Goal: Use online tool/utility

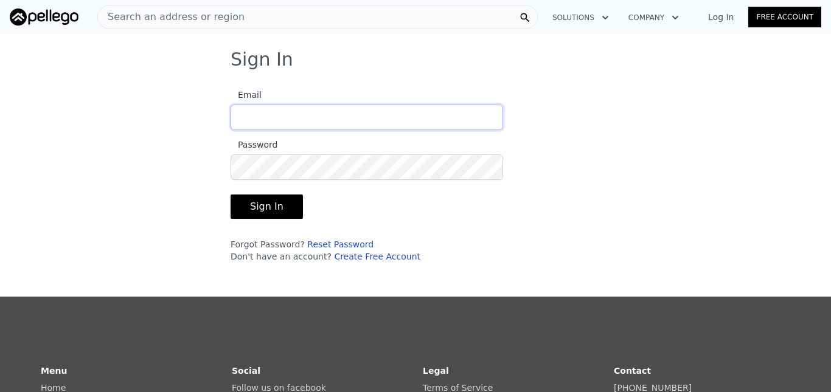
type input "[EMAIL_ADDRESS][DOMAIN_NAME]"
click at [552, 126] on div "Sign In Email [EMAIL_ADDRESS][DOMAIN_NAME] Password Sign In Forgot Password? Re…" at bounding box center [415, 161] width 409 height 224
click at [235, 203] on button "Sign In" at bounding box center [267, 207] width 72 height 24
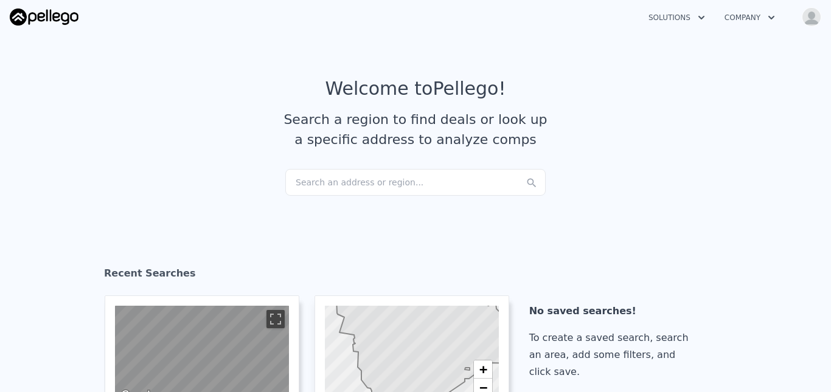
click at [323, 183] on div "Search an address or region..." at bounding box center [415, 182] width 260 height 27
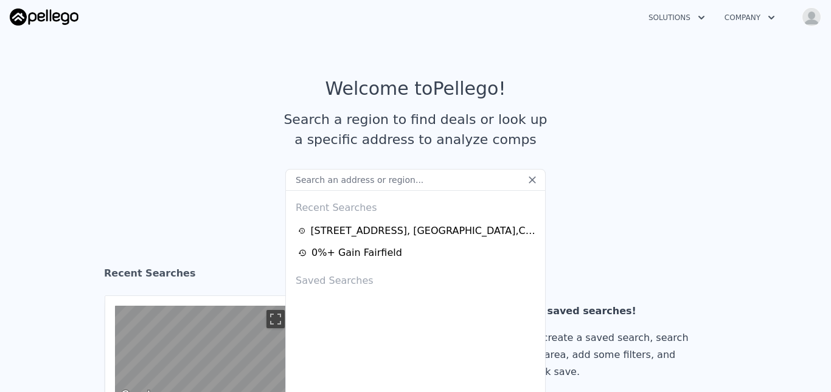
type input "3"
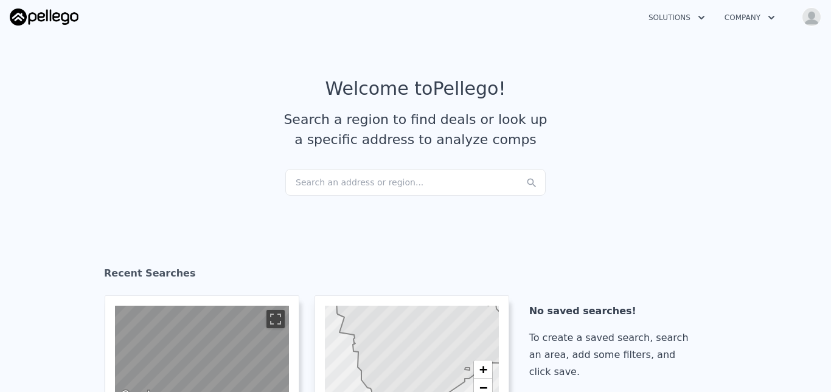
click at [319, 164] on article "Welcome to Pellego ! Search a region to find deals or look up a specific addres…" at bounding box center [415, 123] width 779 height 91
click at [324, 188] on div "Search an address or region..." at bounding box center [415, 182] width 260 height 27
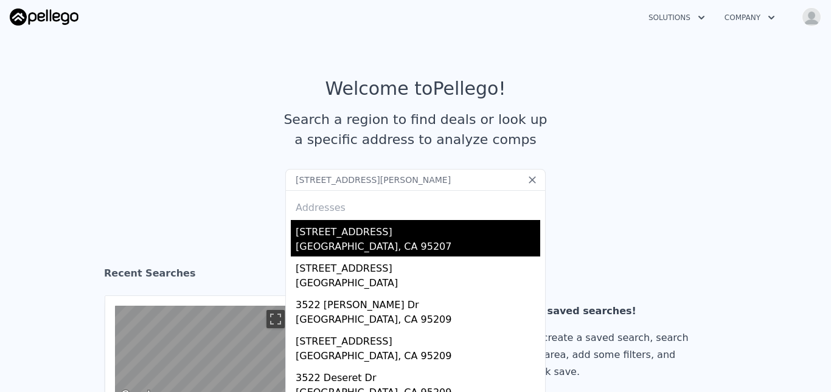
type input "[STREET_ADDRESS][PERSON_NAME]"
click at [327, 236] on div "[STREET_ADDRESS]" at bounding box center [418, 229] width 245 height 19
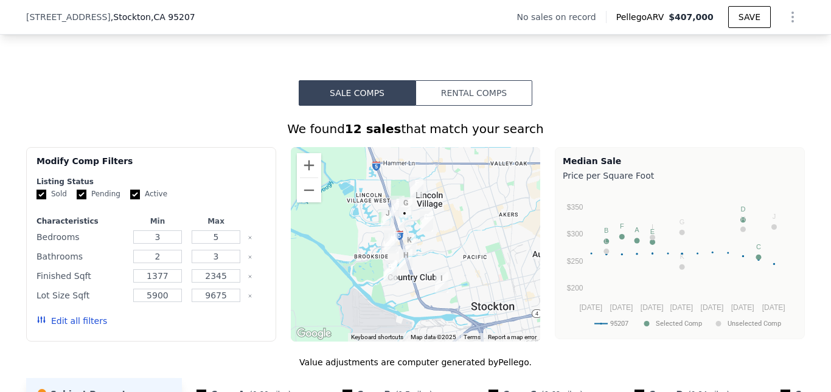
scroll to position [863, 0]
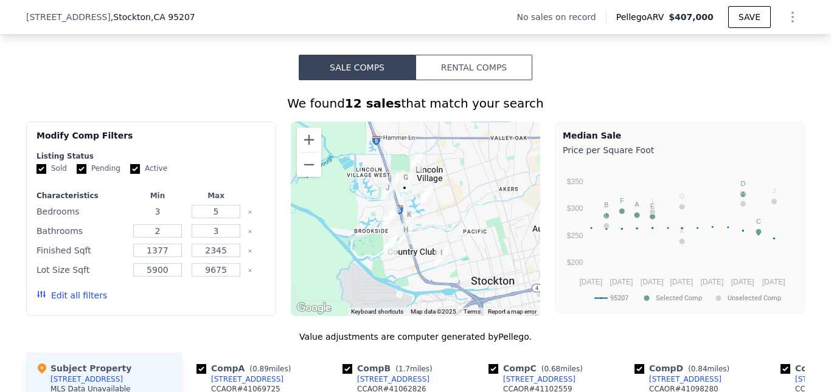
click at [160, 218] on input "3" at bounding box center [157, 211] width 48 height 13
type input "2"
click at [218, 218] on input "5" at bounding box center [216, 211] width 48 height 13
type input "2"
click at [220, 238] on input "3" at bounding box center [216, 231] width 48 height 13
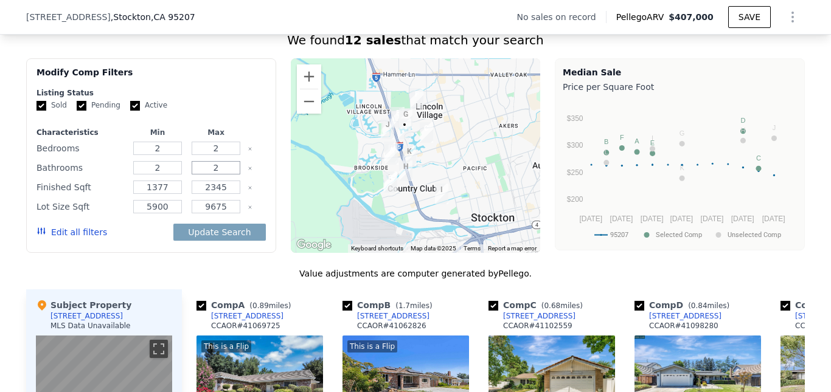
scroll to position [920, 0]
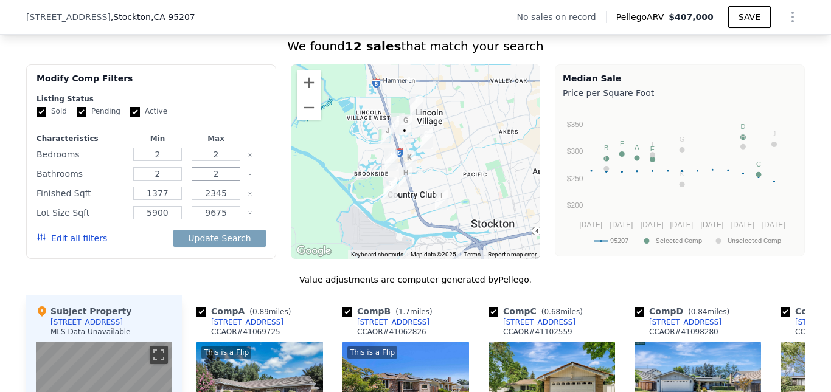
type input "2"
click at [222, 200] on input "2345" at bounding box center [216, 193] width 48 height 13
type input "2"
click at [204, 200] on input "21700" at bounding box center [216, 193] width 48 height 13
type input "1700"
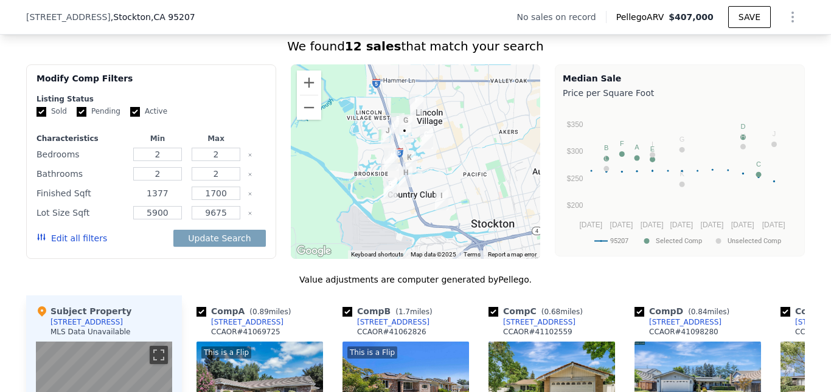
click at [162, 200] on input "1377" at bounding box center [157, 193] width 48 height 13
type input "1"
click at [162, 200] on input "1" at bounding box center [157, 193] width 48 height 13
click at [162, 200] on input "number" at bounding box center [157, 193] width 48 height 13
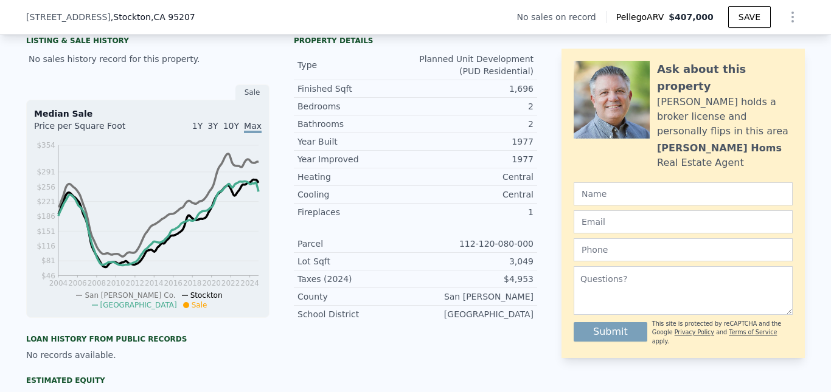
scroll to position [274, 0]
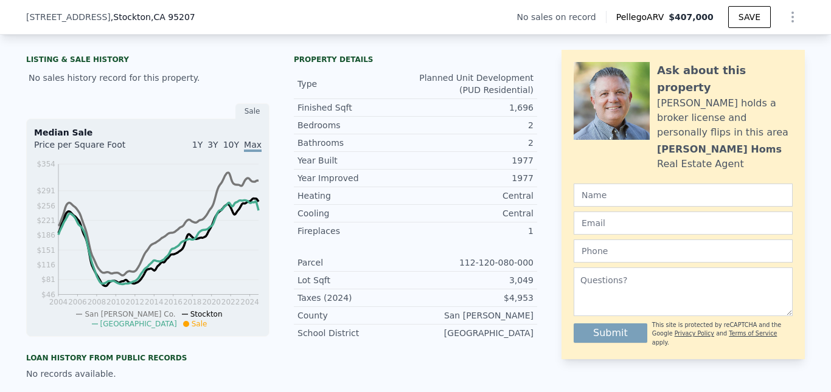
type input "1300"
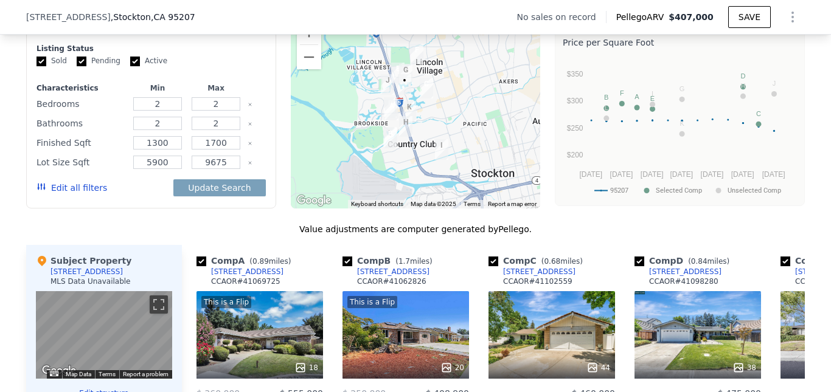
scroll to position [983, 0]
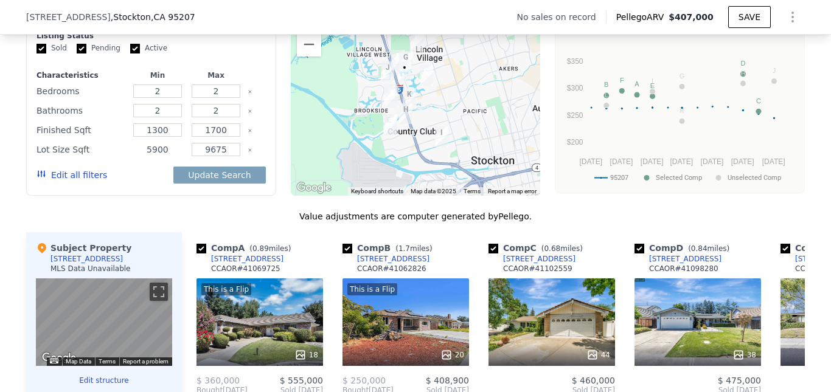
click at [163, 156] on input "5900" at bounding box center [157, 149] width 48 height 13
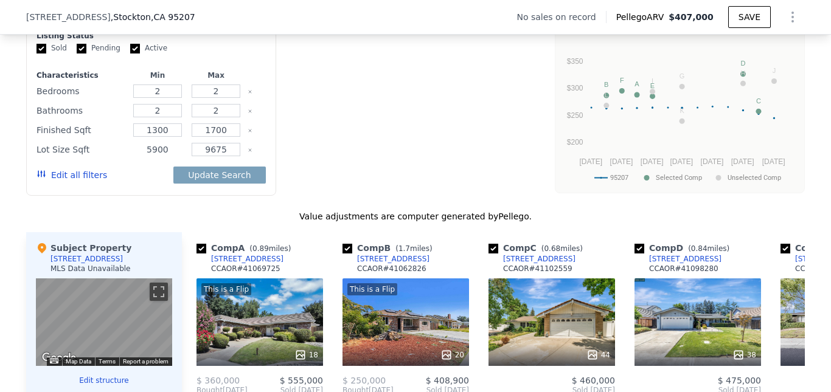
type input "3"
type input "5"
type input "3"
type input "1377"
type input "2345"
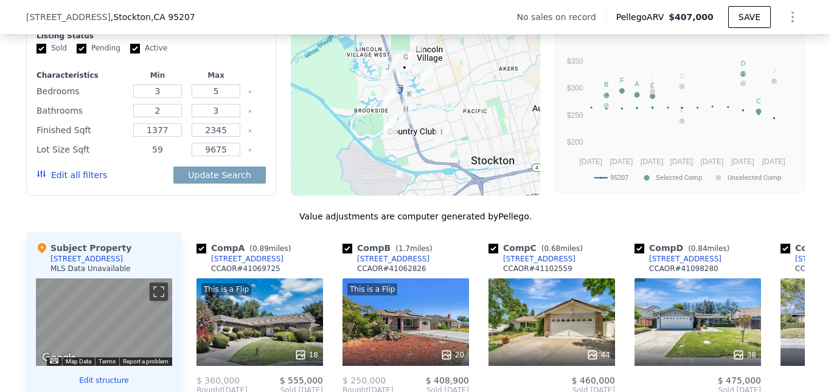
type input "5"
type input "3200"
click at [221, 156] on input "9675" at bounding box center [216, 149] width 48 height 13
type input "9"
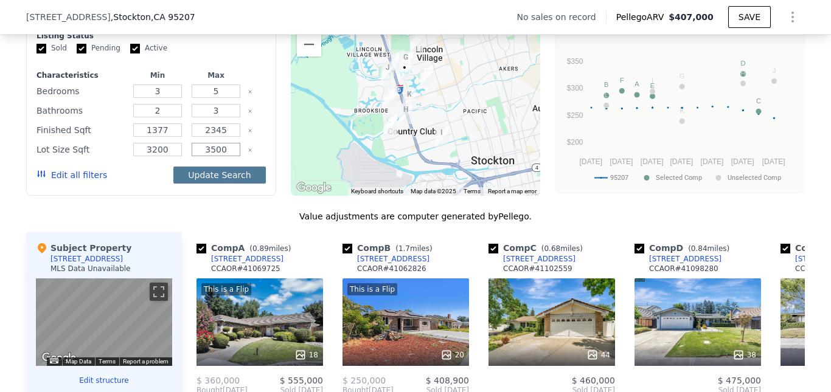
type input "3500"
click at [217, 183] on button "Update Search" at bounding box center [219, 175] width 92 height 17
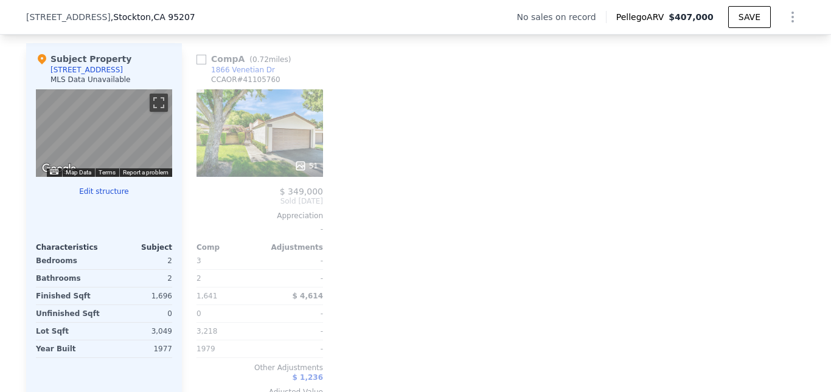
scroll to position [1160, 0]
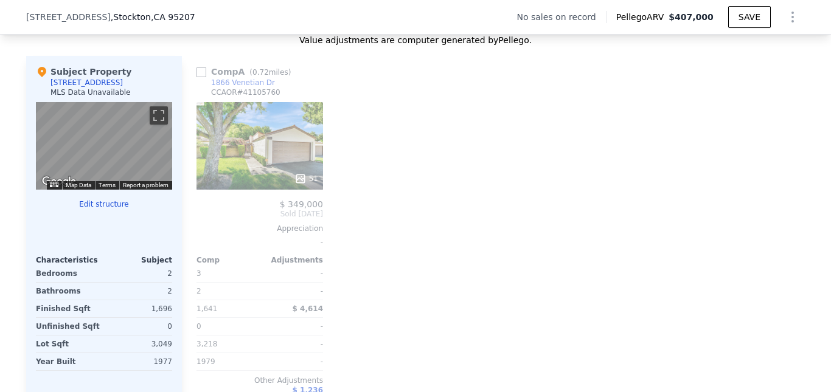
click at [197, 77] on input "checkbox" at bounding box center [202, 73] width 10 height 10
checkbox input "true"
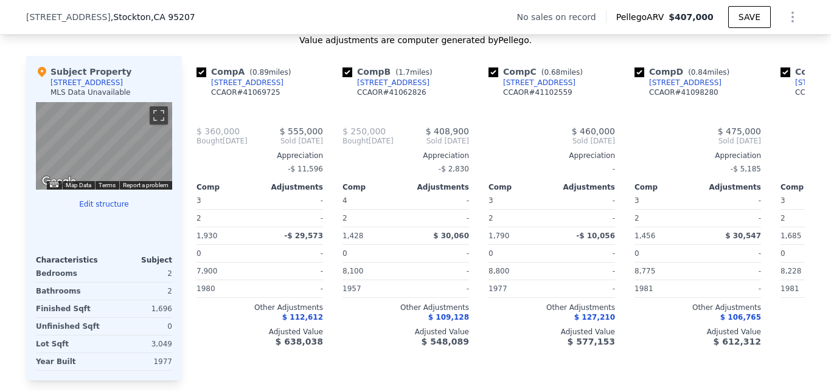
type input "5900"
type input "9675"
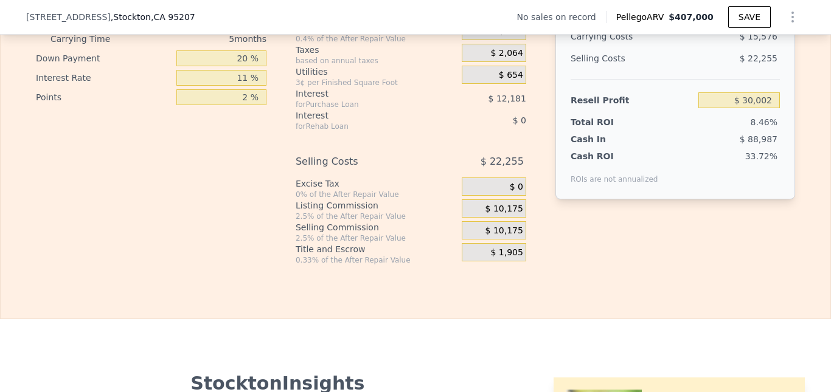
scroll to position [1926, 0]
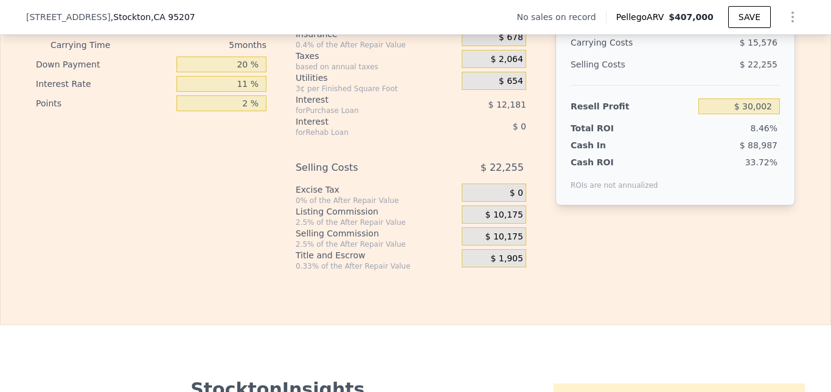
click at [520, 224] on div "$ 10,175" at bounding box center [494, 215] width 65 height 18
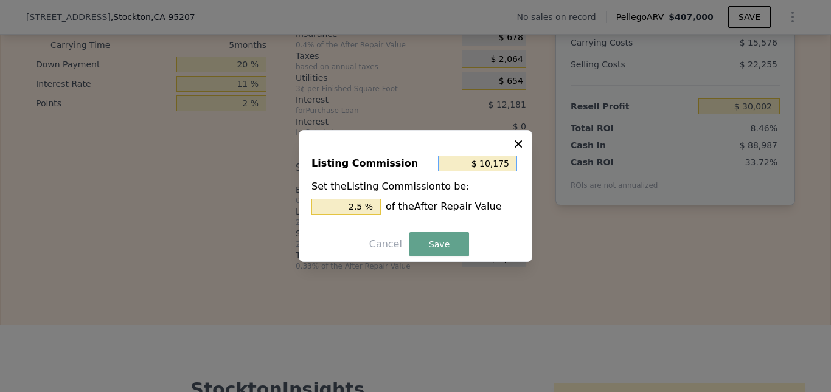
click at [509, 166] on input "$ 10,175" at bounding box center [477, 164] width 79 height 16
type input "$ 1,017"
type input "0.250 %"
type input "$ 101"
type input "0.025 %"
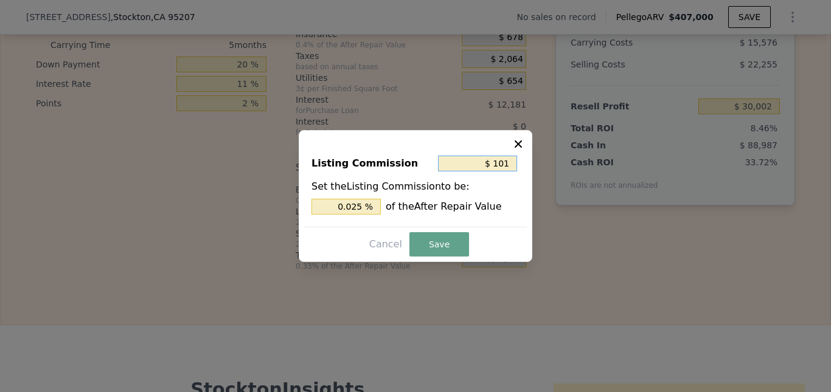
type input "$ 10"
type input "0.002 %"
type input "$ 1"
type input "0.000 %"
type input "$ 0"
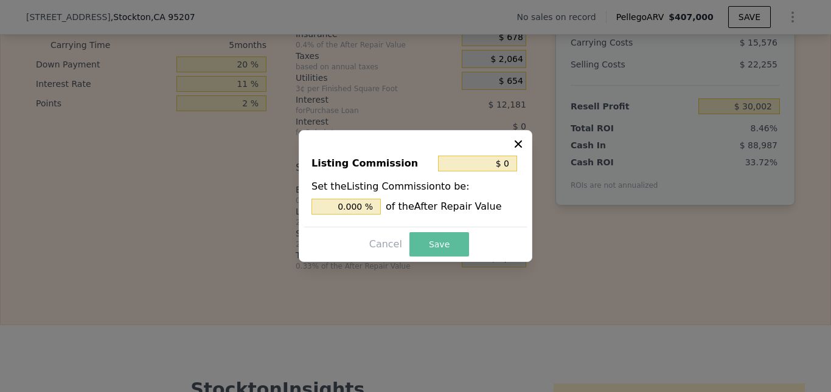
click at [443, 246] on button "Save" at bounding box center [440, 244] width 60 height 24
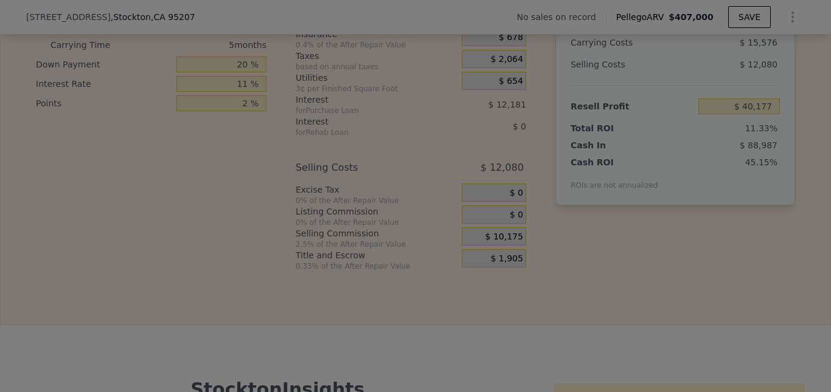
type input "$ 40,177"
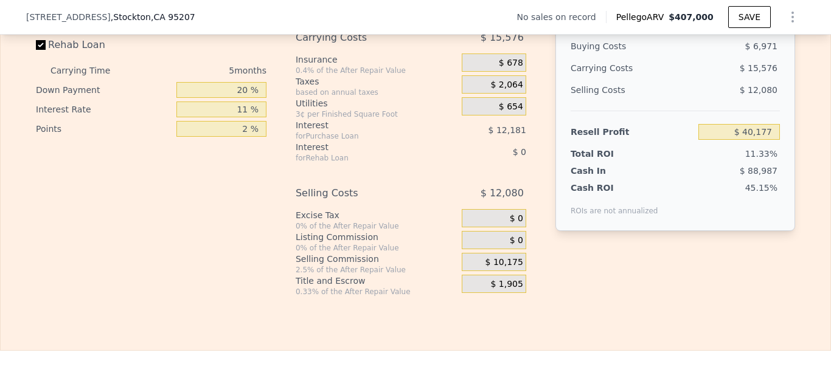
scroll to position [1812, 0]
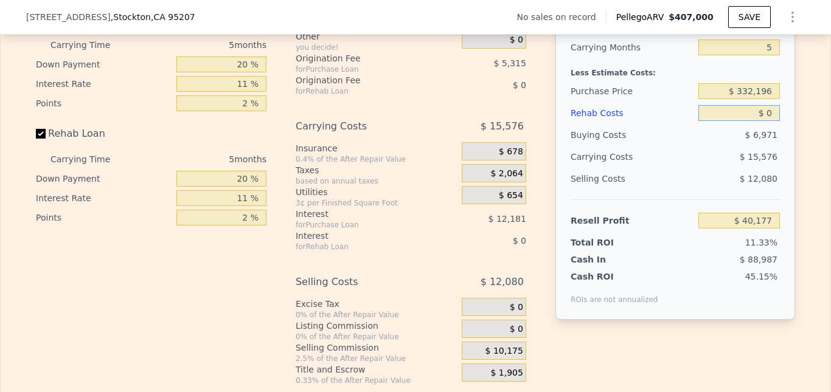
click at [767, 121] on input "$ 0" at bounding box center [740, 113] width 82 height 16
type input "$ 1"
type input "$ 40,176"
type input "$ 15"
type input "$ 40,162"
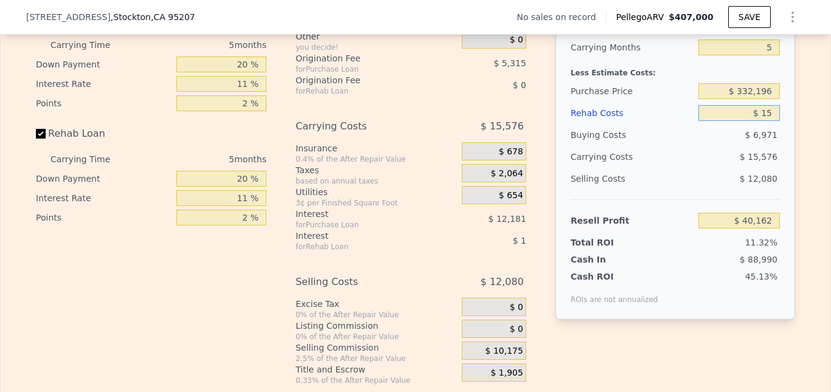
type input "$ 150"
type input "$ 40,020"
type input "$ 1,500"
type input "$ 38,598"
type input "$ 15,000"
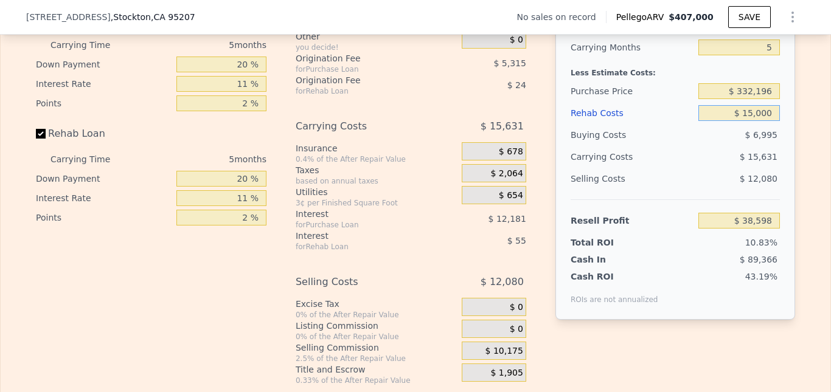
type input "$ 24,387"
type input "$ 15,000"
click at [797, 176] on div "Edit the assumptions in yellow boxes. Input profit to calculate an offer price.…" at bounding box center [415, 159] width 779 height 453
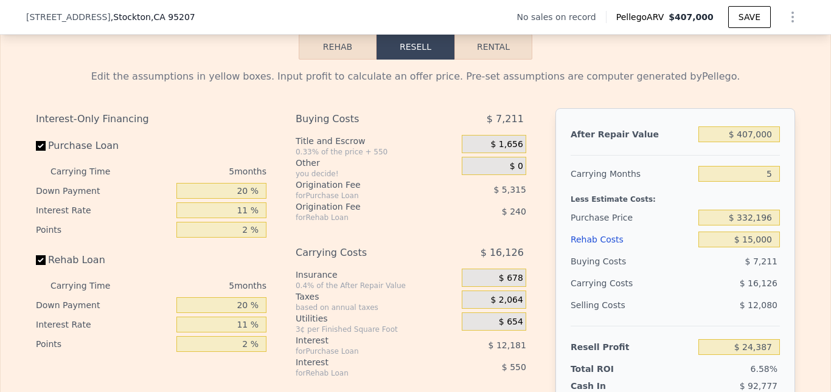
scroll to position [1666, 0]
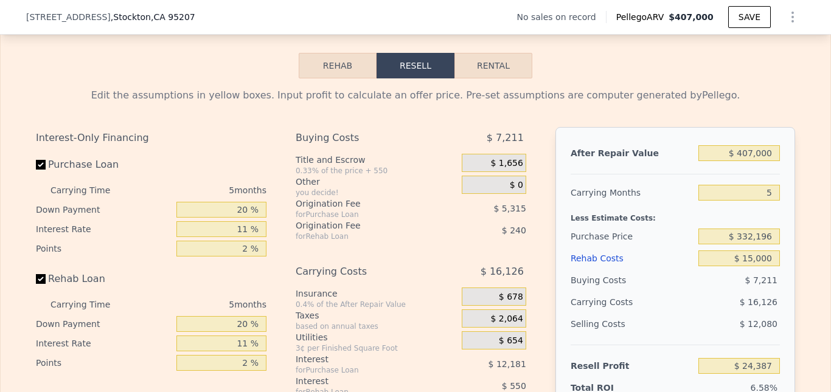
click at [498, 78] on button "Rental" at bounding box center [494, 66] width 78 height 26
select select "30"
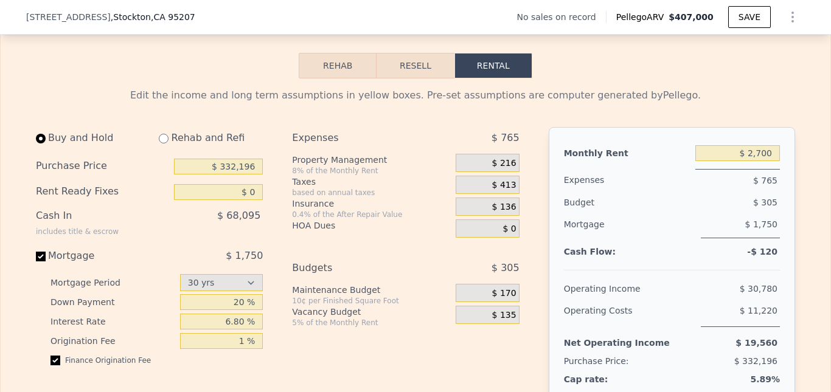
click at [498, 78] on button "Rental" at bounding box center [494, 66] width 78 height 26
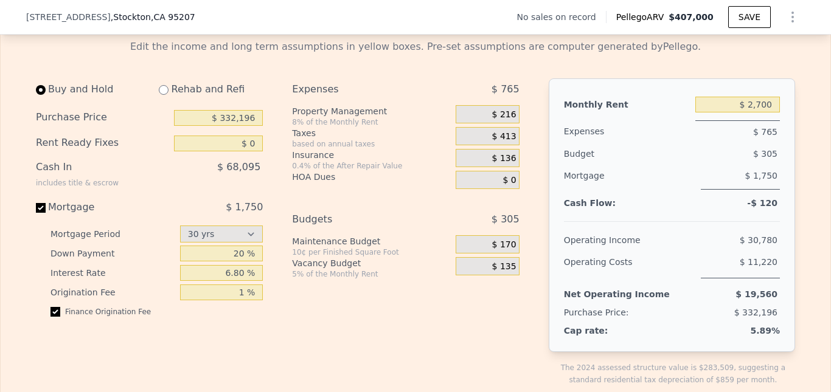
scroll to position [1707, 0]
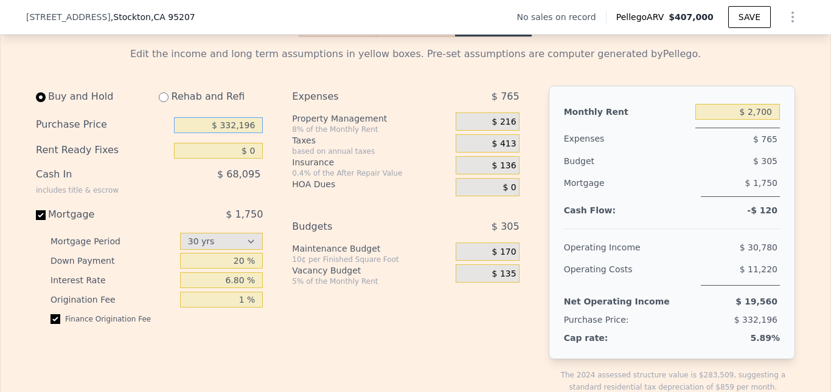
click at [233, 133] on input "$ 332,196" at bounding box center [218, 125] width 89 height 16
type input "$ 300,196"
click at [304, 324] on div "Expenses $ 765 Property Management 8% of the Monthly Rent $ 216 Taxes based on …" at bounding box center [410, 249] width 237 height 327
click at [164, 102] on input "radio" at bounding box center [164, 97] width 10 height 10
radio input "true"
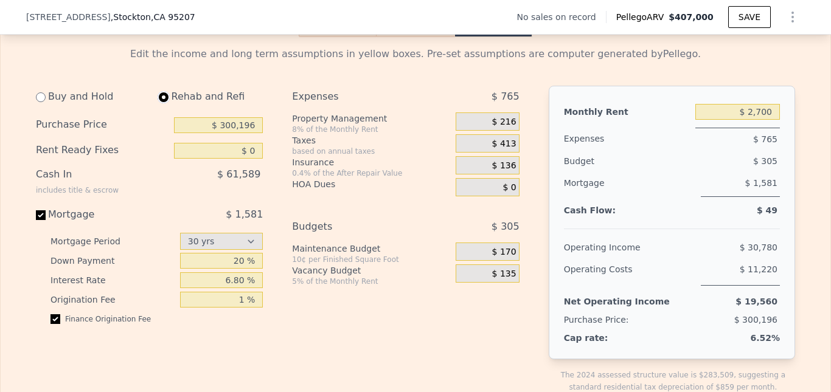
type input "$ 15,000"
type input "$ 3,400"
select select "30"
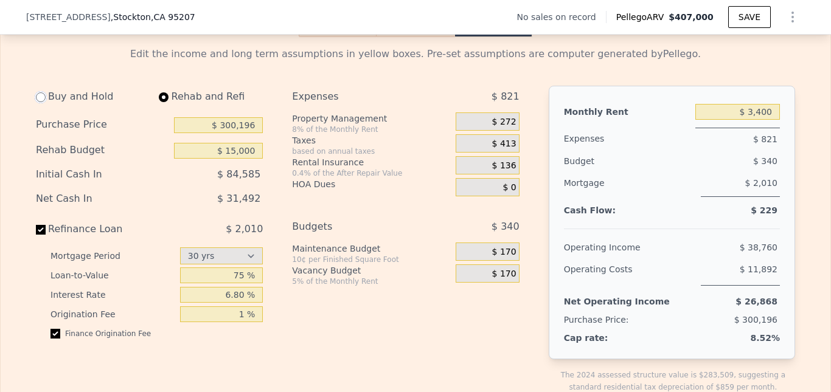
click at [38, 102] on input "radio" at bounding box center [41, 97] width 10 height 10
radio input "true"
type input "$ 0"
type input "$ 2,700"
select select "30"
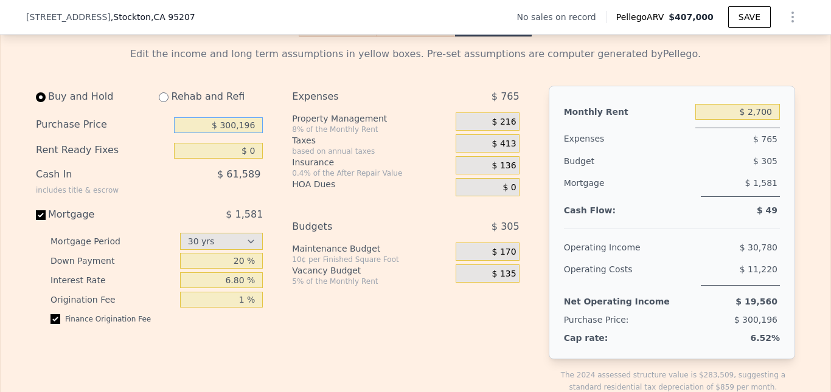
click at [234, 133] on input "$ 300,196" at bounding box center [218, 125] width 89 height 16
type input "$ 256,196"
click at [372, 238] on div "Budgets" at bounding box center [358, 227] width 133 height 22
click at [514, 131] on div "$ 216" at bounding box center [487, 122] width 63 height 18
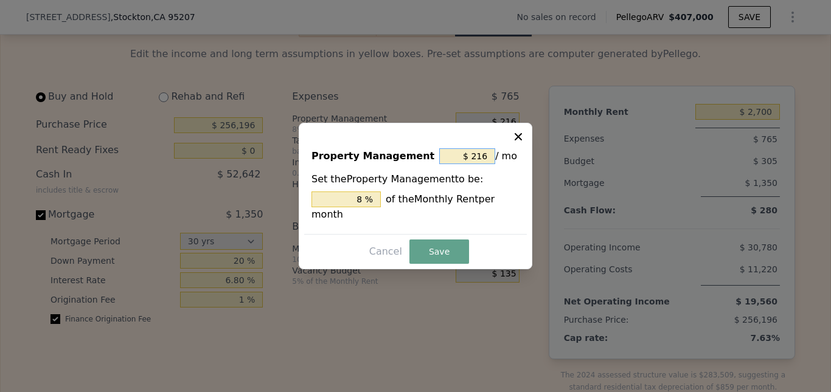
click at [489, 162] on input "$ 216" at bounding box center [467, 156] width 56 height 16
type input "$ 21"
type input "0.778 %"
type input "$ 2"
type input "0.074 %"
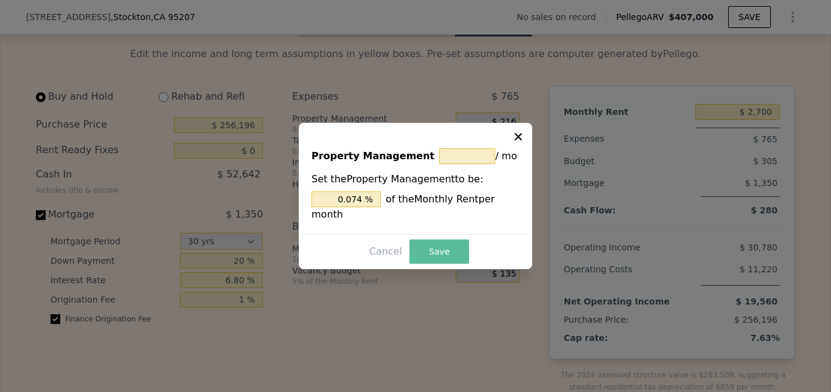
click at [448, 249] on button "Save" at bounding box center [440, 252] width 60 height 24
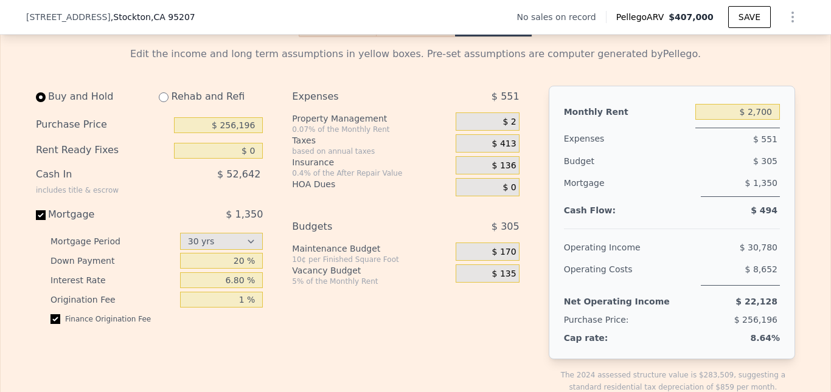
click at [512, 283] on div "$ 135" at bounding box center [487, 274] width 63 height 18
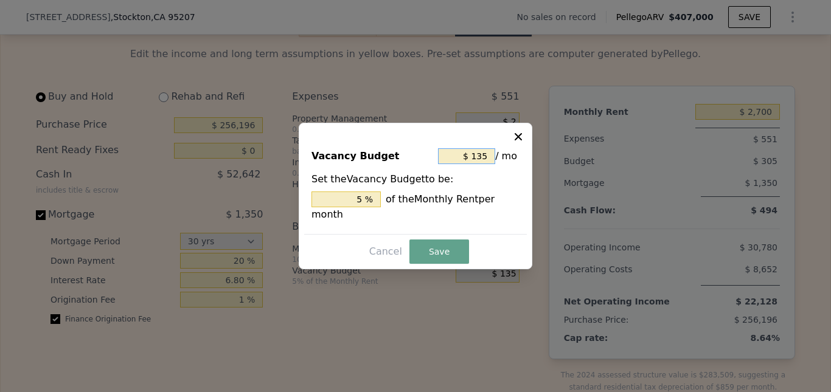
click at [487, 162] on input "$ 135" at bounding box center [466, 156] width 57 height 16
type input "$ 13"
type input "0.481 %"
type input "$ 1"
type input "0.037 %"
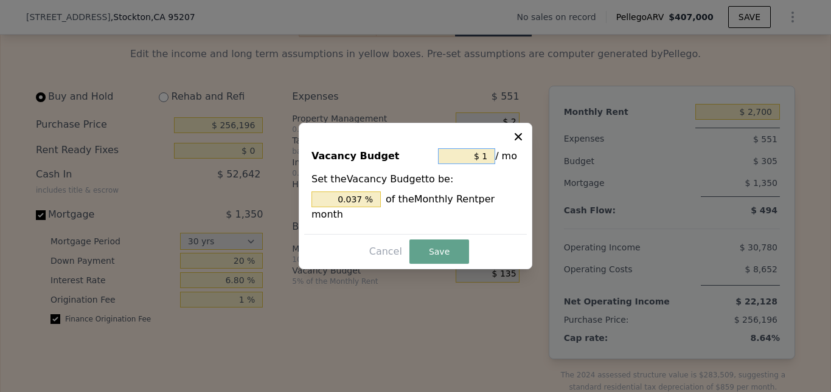
type input "$ 10"
type input "0.370 %"
type input "$ 100"
type input "3.704 %"
type input "$ 100"
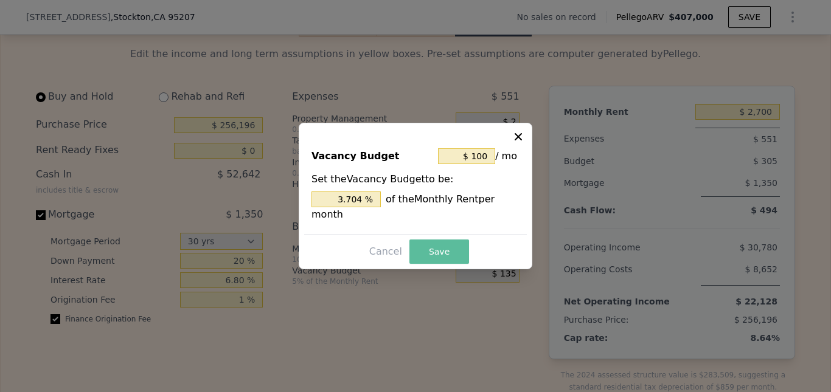
click at [455, 240] on button "Save" at bounding box center [440, 252] width 60 height 24
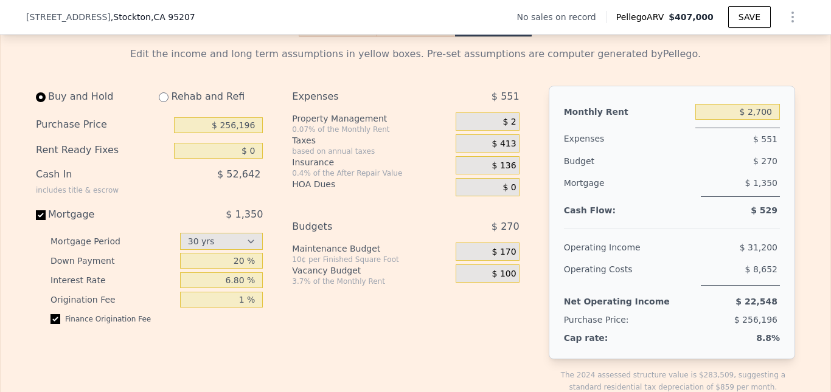
click at [513, 261] on div "$ 170" at bounding box center [487, 252] width 63 height 18
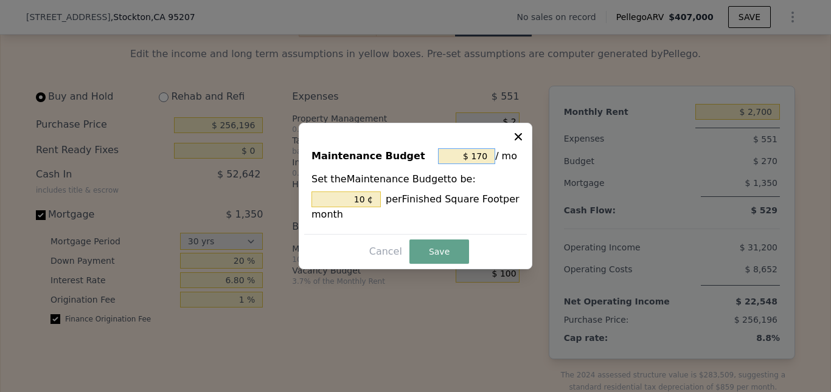
click at [490, 155] on input "$ 170" at bounding box center [466, 156] width 57 height 16
type input "$ 17"
type input "1.002 ¢"
type input "$ 1"
type input "0.059 ¢"
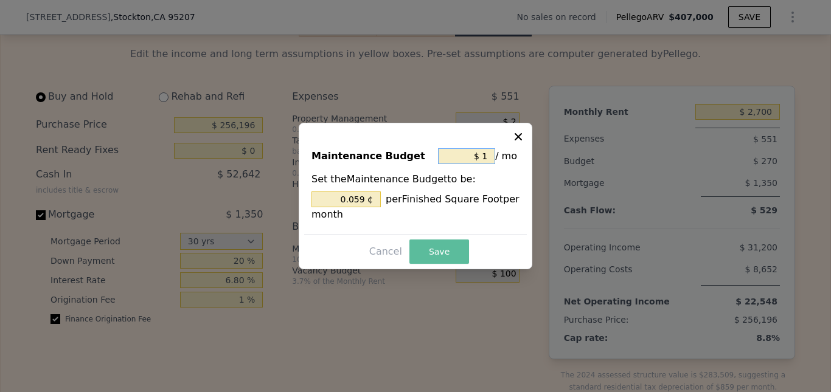
type input "$ 1"
click at [454, 251] on button "Save" at bounding box center [440, 252] width 60 height 24
type input "0.059 %"
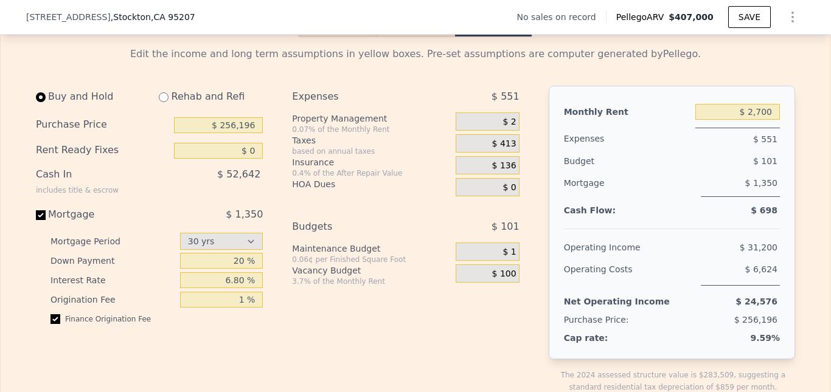
click at [511, 258] on span "$ 1" at bounding box center [509, 252] width 13 height 11
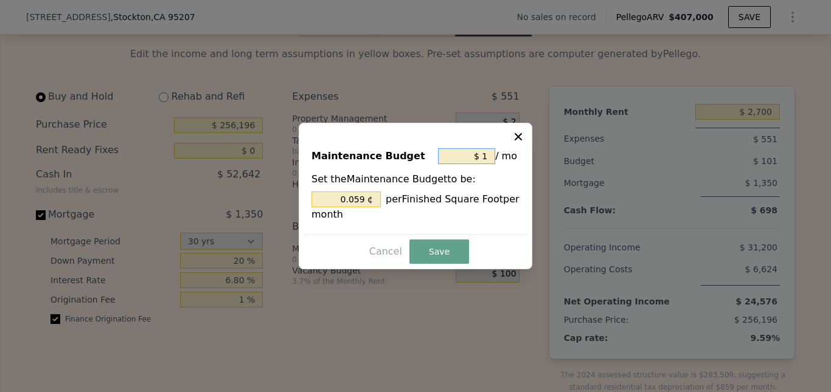
click at [488, 157] on input "$ 1" at bounding box center [466, 156] width 57 height 16
type input "$ 10"
type input "0.590 ¢"
type input "$ 100"
type input "5.896 ¢"
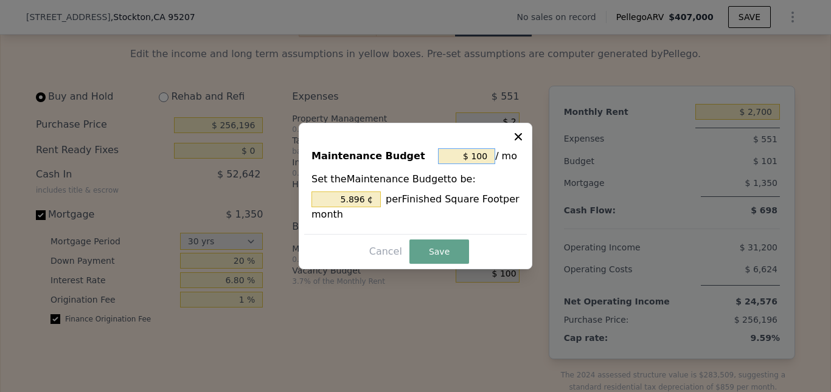
click at [488, 157] on input "$ 100" at bounding box center [466, 156] width 57 height 16
type input "$ 100"
click at [444, 255] on button "Save" at bounding box center [440, 252] width 60 height 24
type input "5.896 %"
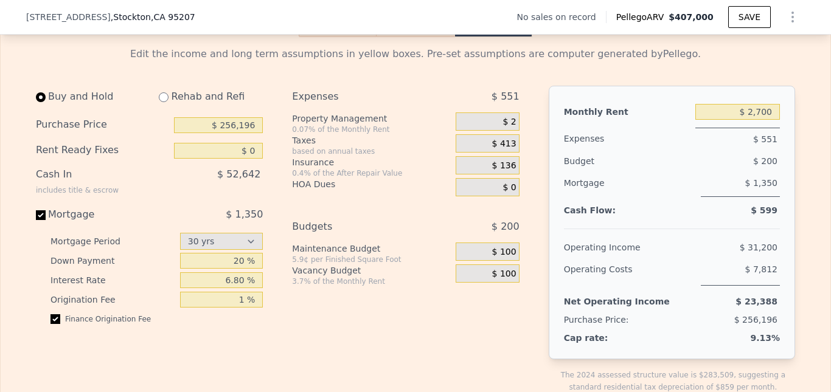
click at [358, 156] on div "based on annual taxes" at bounding box center [371, 152] width 159 height 10
click at [405, 37] on button "Resell" at bounding box center [415, 25] width 77 height 26
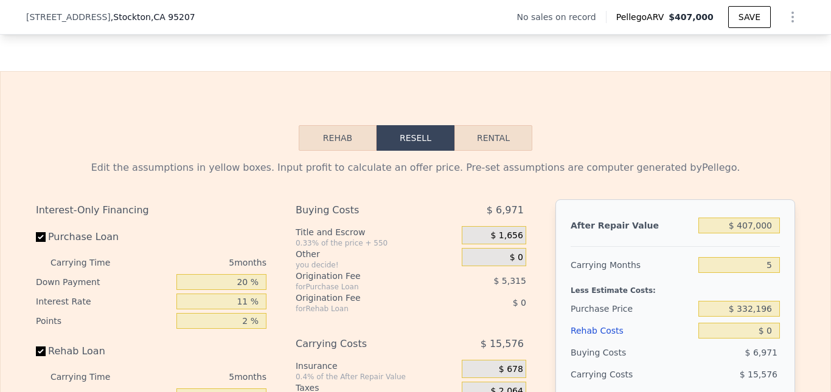
scroll to position [1619, 0]
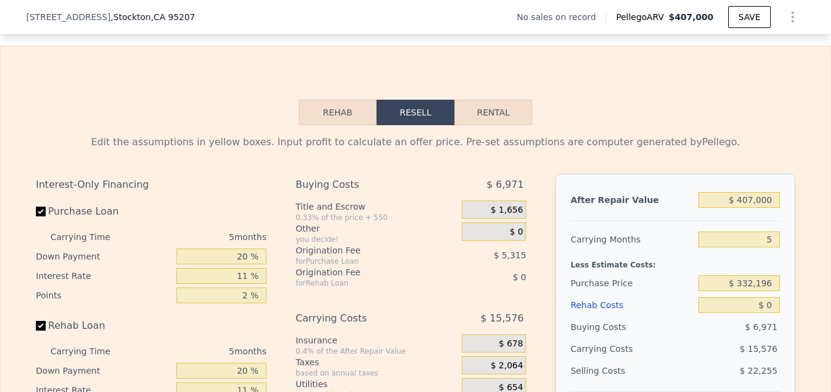
click at [332, 125] on button "Rehab" at bounding box center [338, 113] width 78 height 26
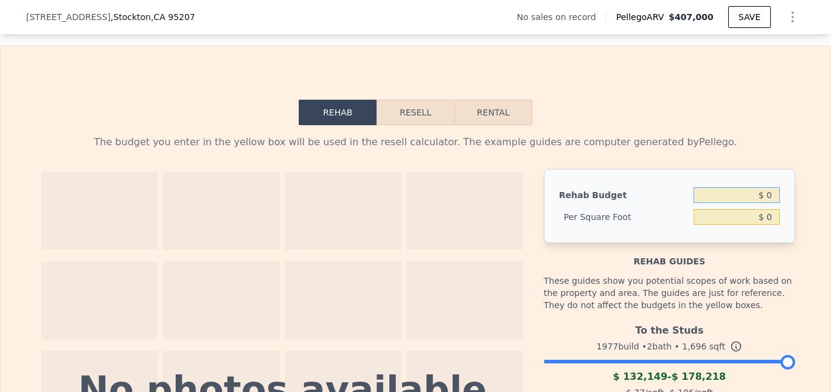
click at [770, 203] on input "$ 0" at bounding box center [737, 195] width 86 height 16
type input "$ 50,000"
click at [770, 225] on input "$ 0" at bounding box center [737, 217] width 86 height 16
type input "$ 29.48"
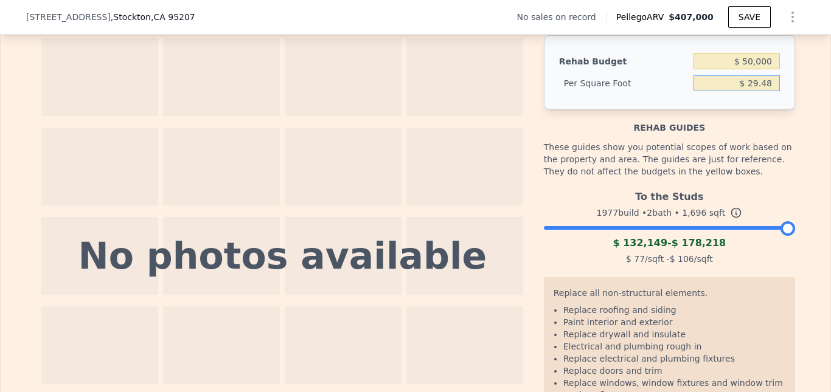
scroll to position [1772, 0]
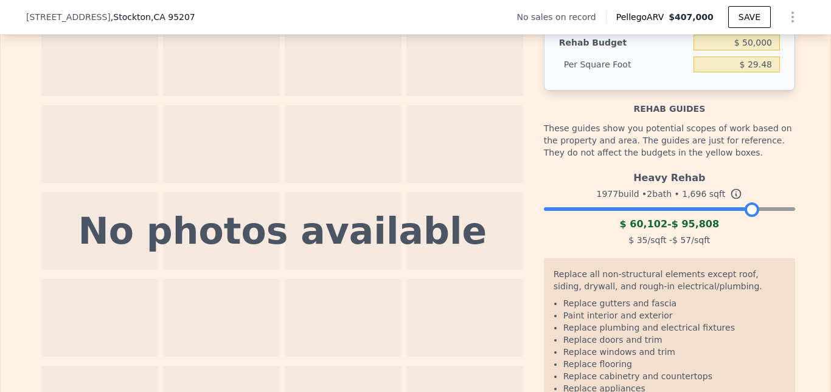
drag, startPoint x: 783, startPoint y: 227, endPoint x: 747, endPoint y: 228, distance: 35.9
click at [747, 217] on div at bounding box center [752, 210] width 15 height 15
click at [725, 210] on div at bounding box center [669, 206] width 251 height 7
click at [688, 230] on span "$ 95,808" at bounding box center [695, 224] width 47 height 12
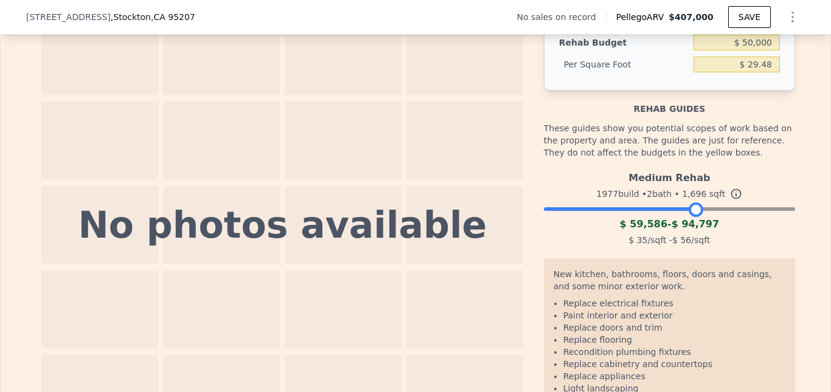
click at [691, 210] on div at bounding box center [669, 206] width 251 height 7
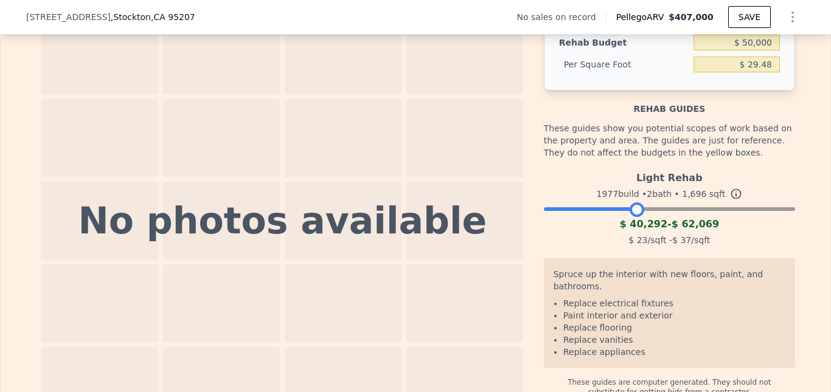
click at [633, 210] on div at bounding box center [669, 206] width 251 height 7
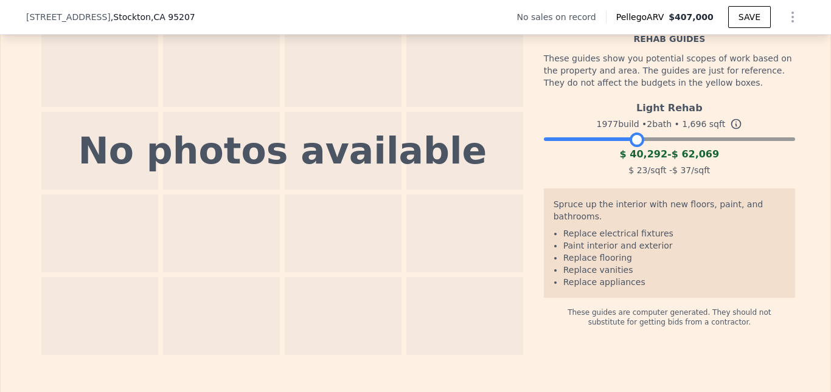
scroll to position [1874, 0]
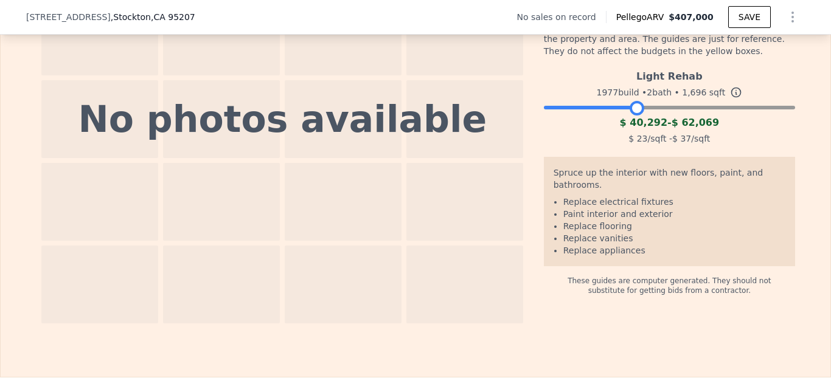
type input "$ 0"
click at [656, 108] on div at bounding box center [669, 104] width 251 height 7
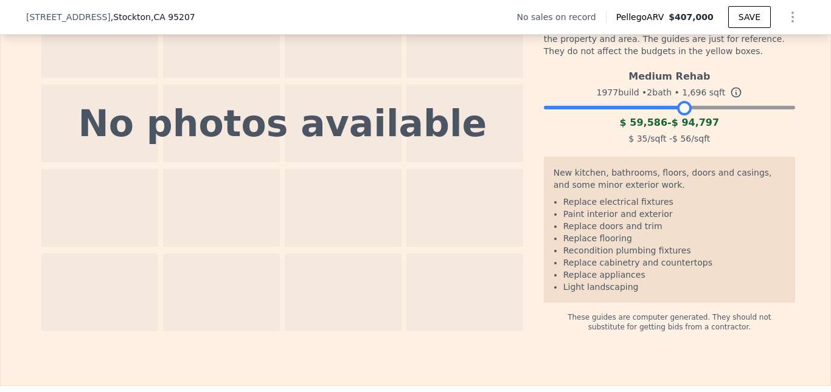
scroll to position [1878, 0]
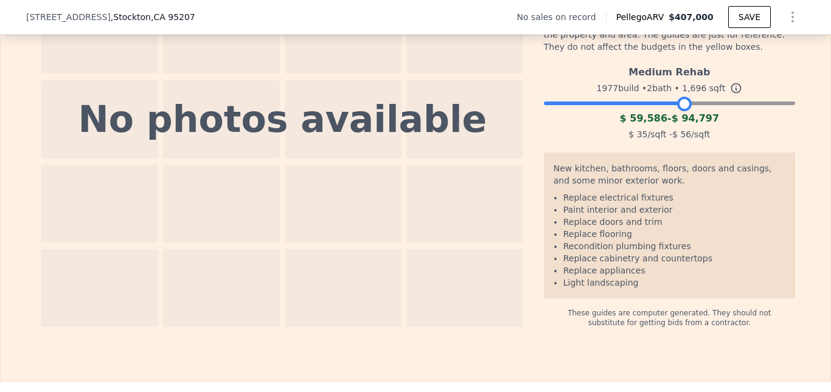
click at [680, 104] on div at bounding box center [669, 100] width 251 height 7
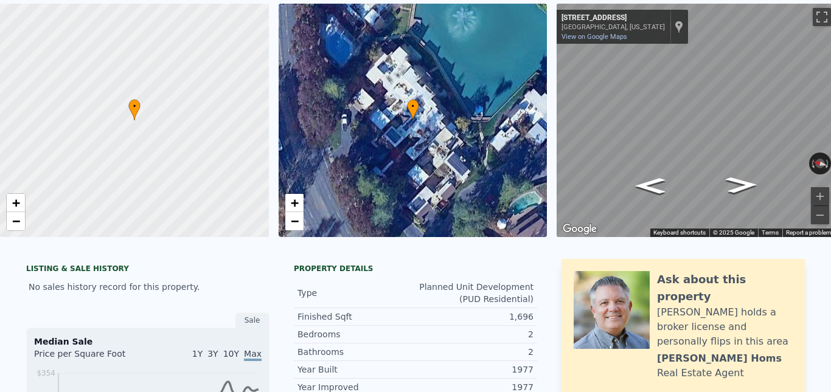
scroll to position [0, 0]
